Goal: Check status: Check status

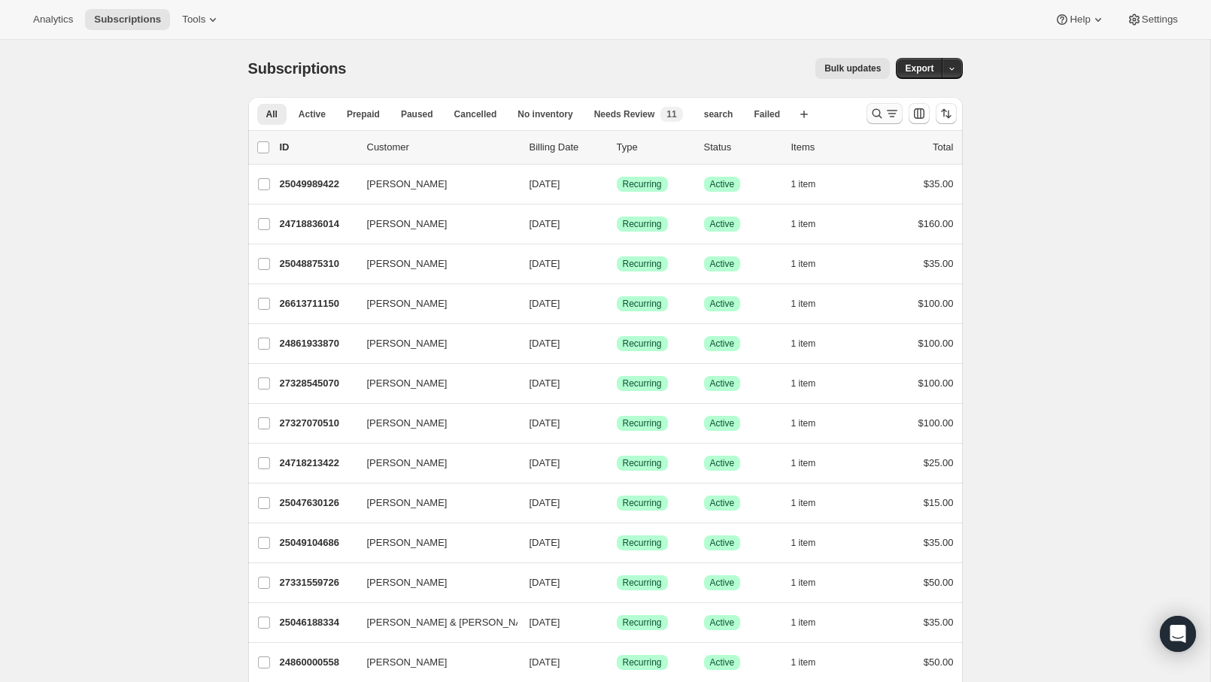
click at [881, 115] on icon "Search and filter results" at bounding box center [876, 113] width 15 height 15
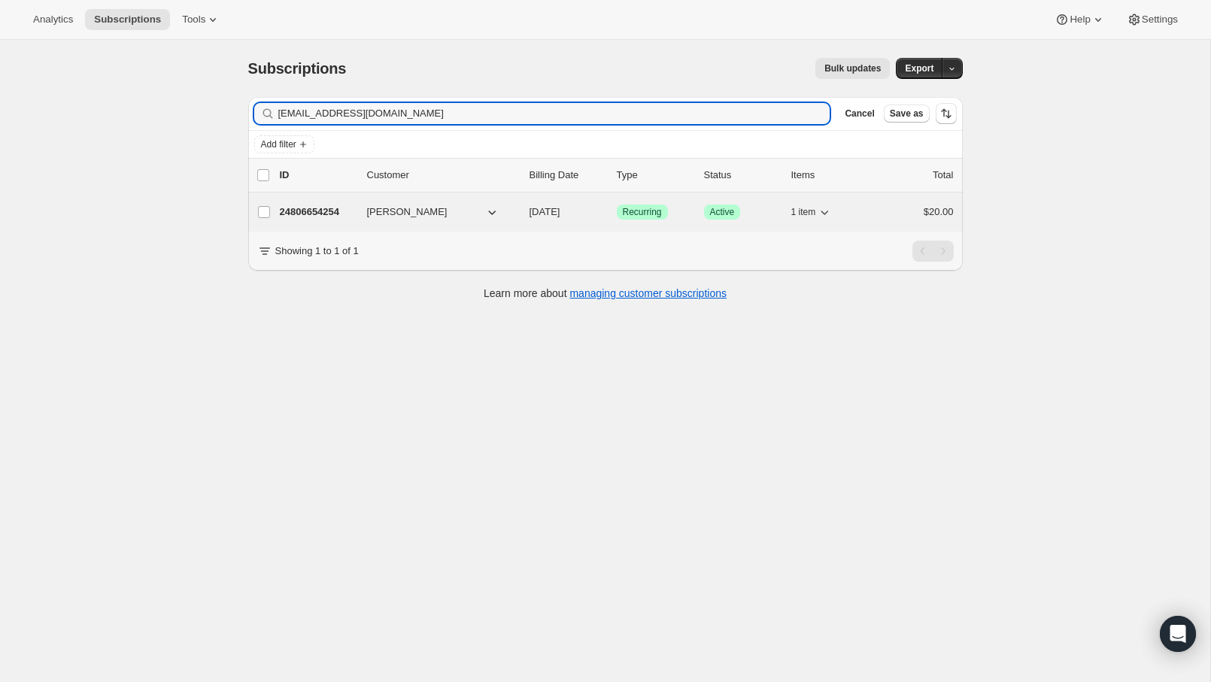
type input "[EMAIL_ADDRESS][DOMAIN_NAME]"
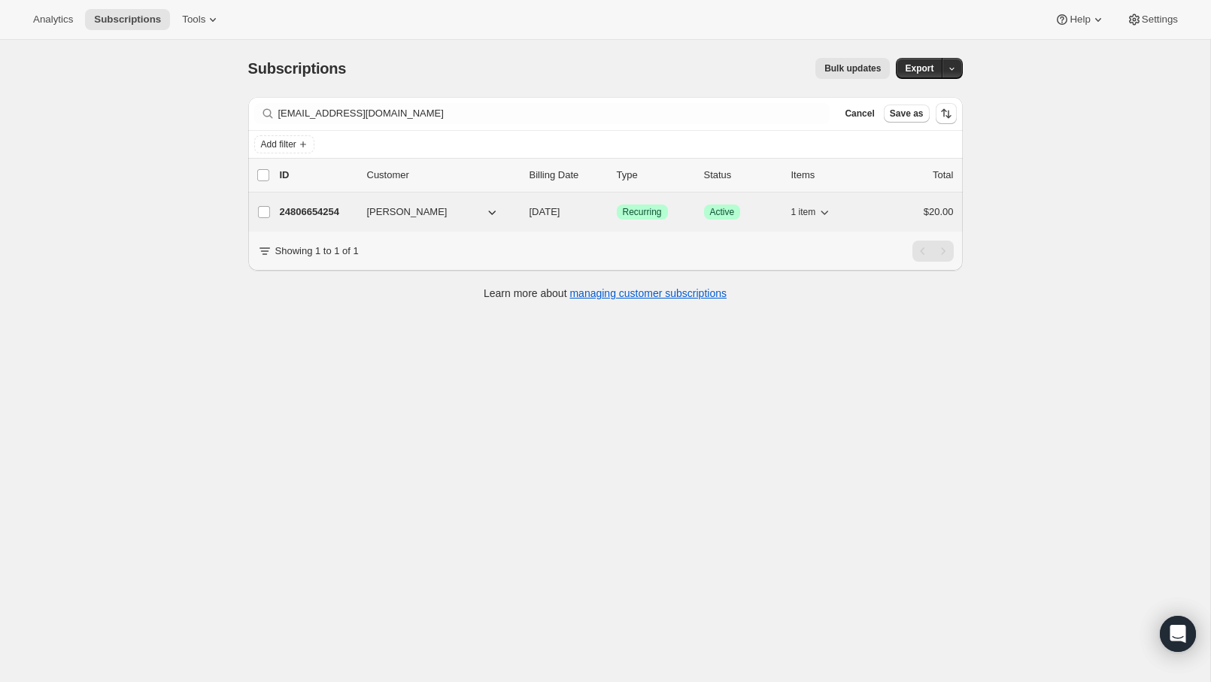
click at [324, 212] on p "24806654254" at bounding box center [317, 212] width 75 height 15
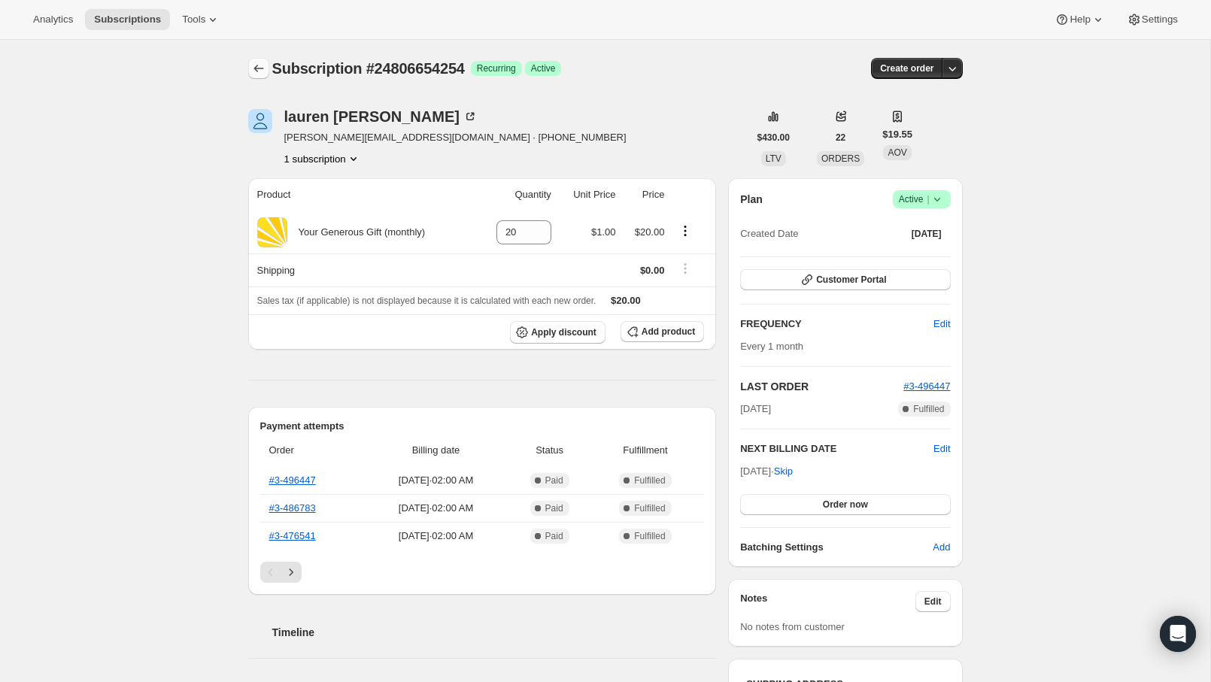
click at [265, 66] on icon "Subscriptions" at bounding box center [258, 68] width 15 height 15
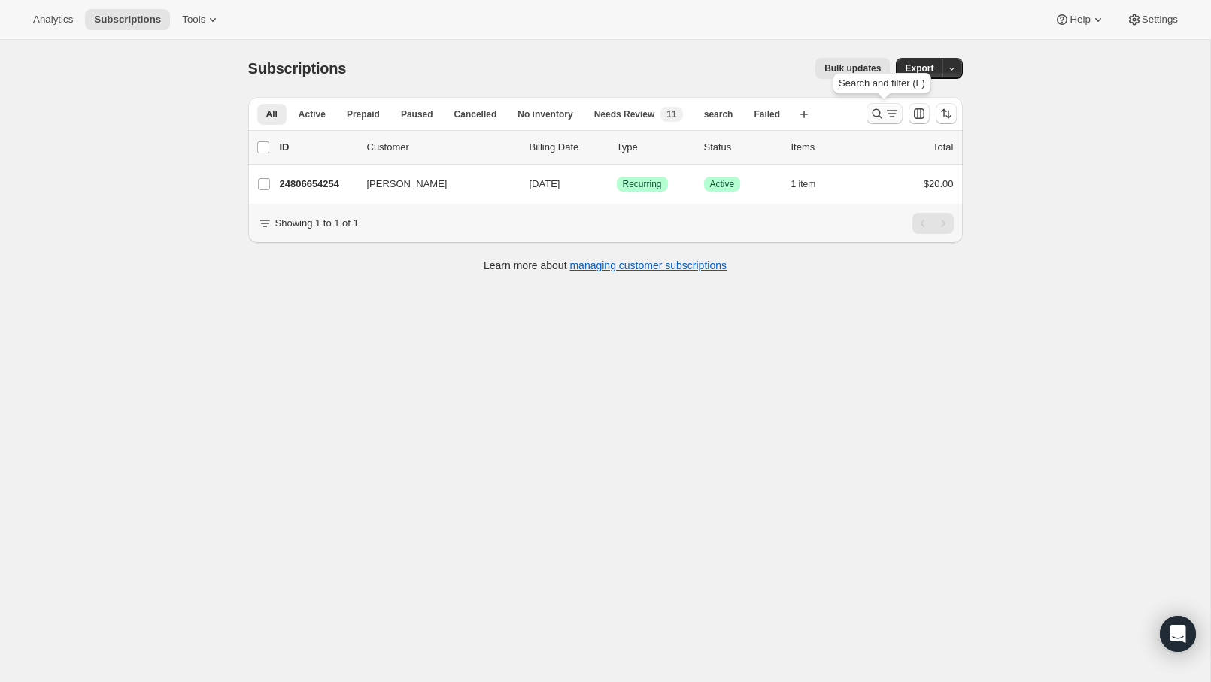
click at [872, 112] on icon "Search and filter results" at bounding box center [876, 113] width 15 height 15
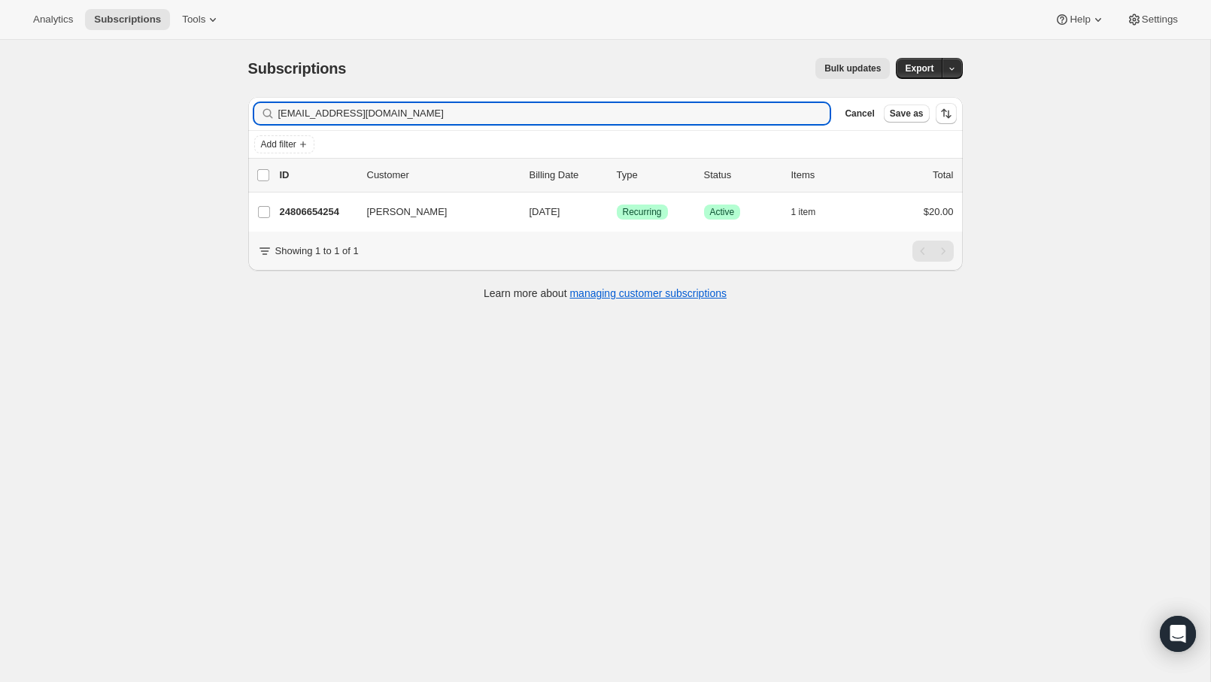
drag, startPoint x: 430, startPoint y: 114, endPoint x: 223, endPoint y: 99, distance: 208.1
click at [223, 99] on div "Subscriptions. This page is ready Subscriptions Bulk updates More actions Bulk …" at bounding box center [605, 381] width 1210 height 682
type input "[EMAIL_ADDRESS][DOMAIN_NAME]"
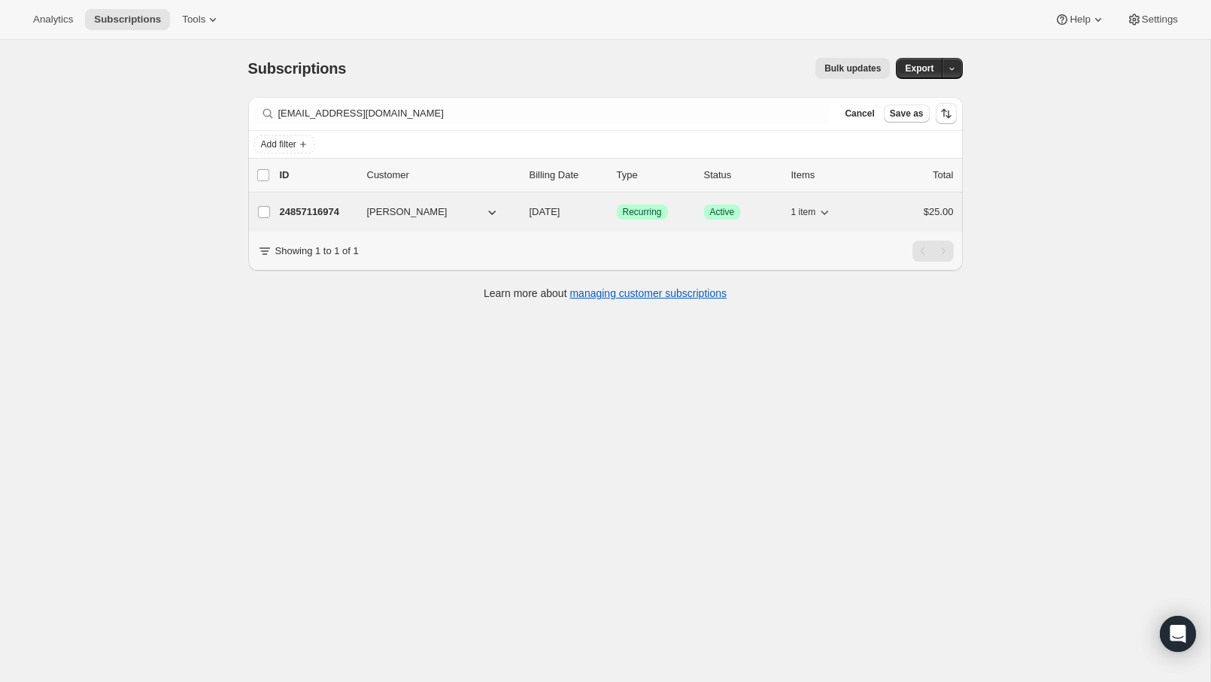
click at [311, 212] on p "24857116974" at bounding box center [317, 212] width 75 height 15
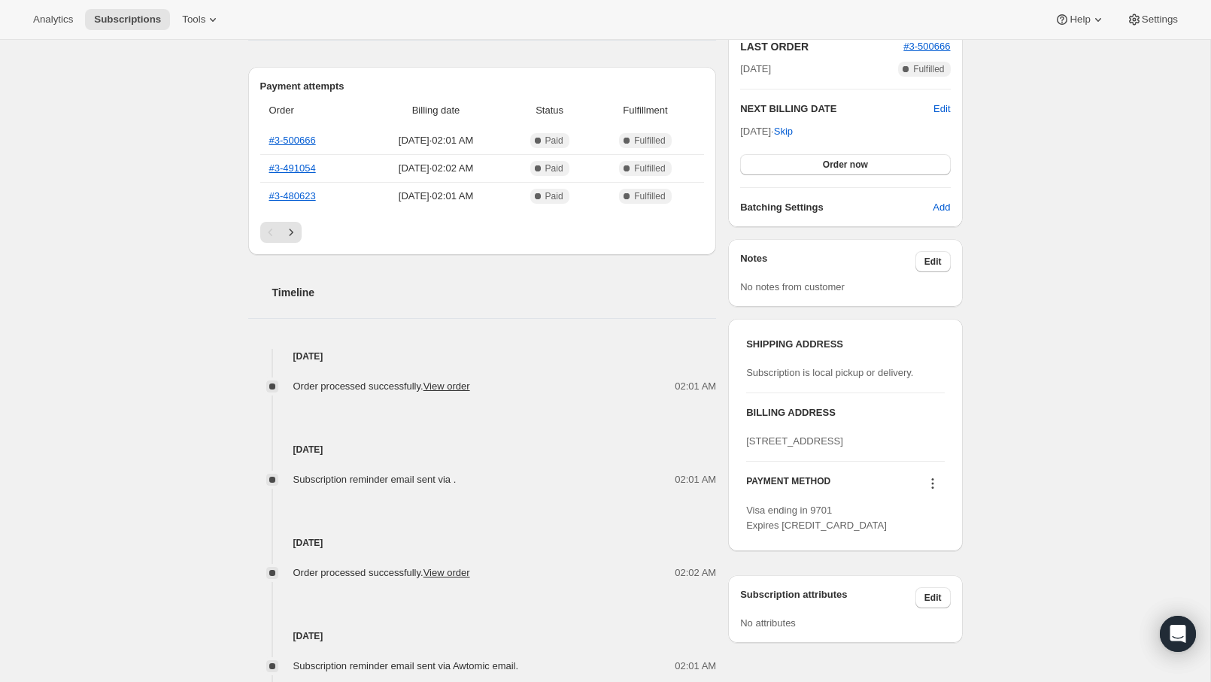
scroll to position [341, 0]
